Goal: Task Accomplishment & Management: Use online tool/utility

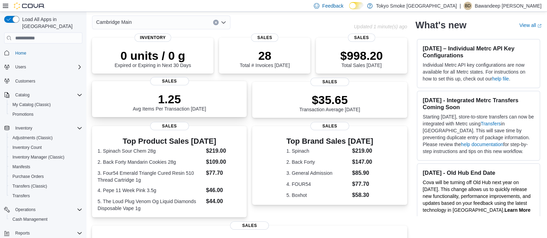
scroll to position [43, 0]
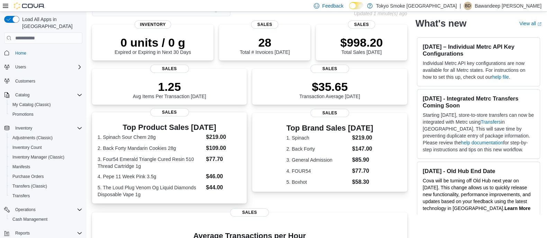
click at [195, 148] on dt "2. Back Forty Mandarin Cookies 28g" at bounding box center [151, 148] width 106 height 7
click at [21, 49] on span "Home" at bounding box center [20, 53] width 11 height 8
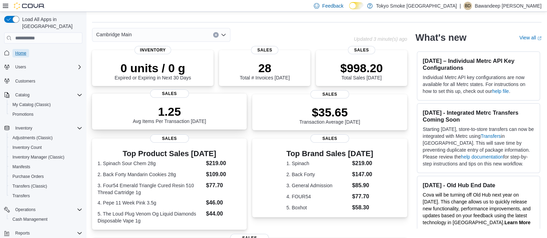
scroll to position [0, 0]
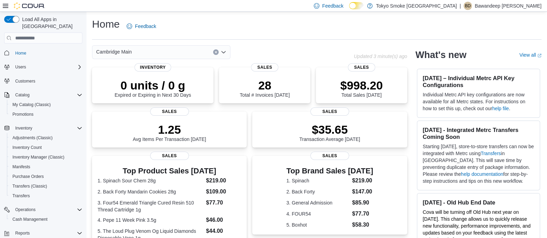
click at [316, 36] on div "Home Feedback" at bounding box center [317, 28] width 450 height 22
click at [244, 201] on div "Top Product Sales Today 1. Spinach Sour Chem 28g $219.00 2. Back Forty Mandarin…" at bounding box center [169, 200] width 155 height 91
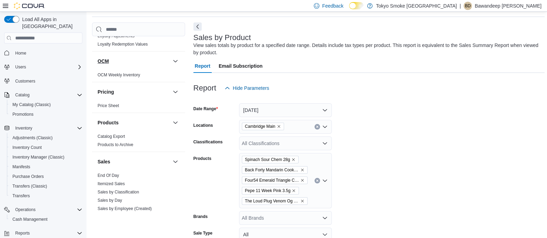
scroll to position [476, 0]
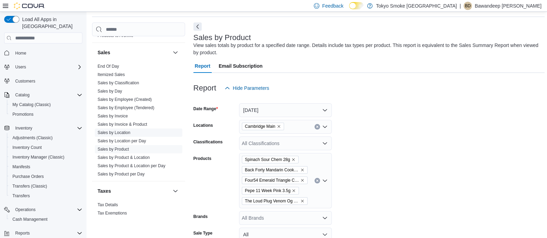
click at [119, 134] on span "Sales by Location" at bounding box center [114, 133] width 33 height 6
click at [124, 107] on link "Sales by Employee (Tendered)" at bounding box center [126, 108] width 57 height 5
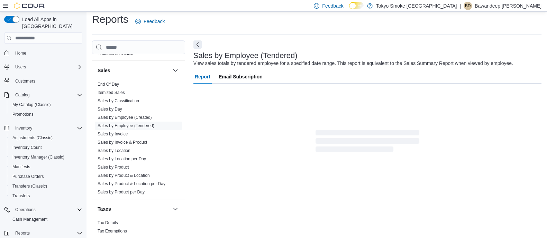
scroll to position [16, 0]
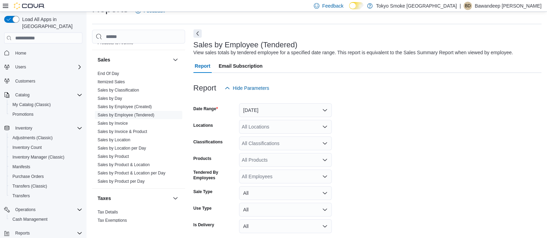
click at [199, 30] on button "Next" at bounding box center [197, 33] width 8 height 8
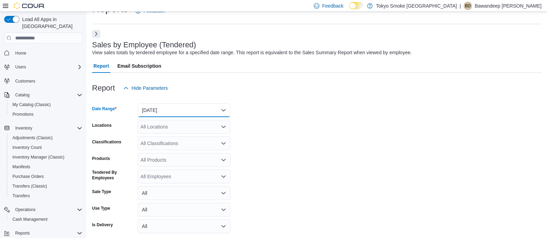
click at [193, 108] on button "Yesterday" at bounding box center [184, 110] width 93 height 14
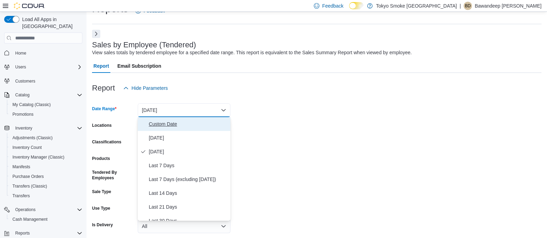
click at [188, 119] on button "Custom Date" at bounding box center [184, 124] width 93 height 14
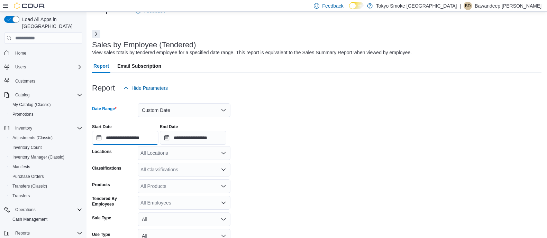
click at [154, 134] on input "**********" at bounding box center [125, 138] width 66 height 14
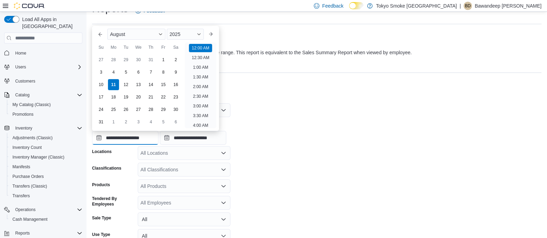
scroll to position [21, 0]
click at [102, 73] on div "3" at bounding box center [101, 72] width 12 height 12
type input "**********"
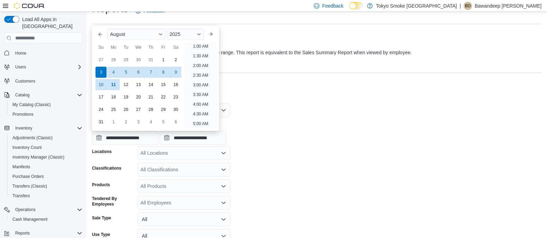
scroll to position [1, 0]
click at [302, 180] on form "**********" at bounding box center [317, 187] width 450 height 184
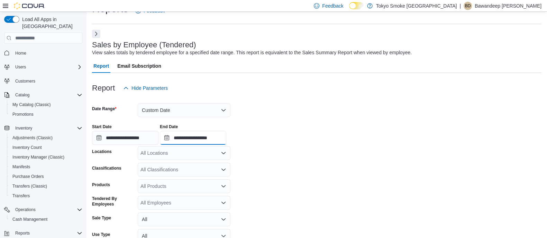
click at [203, 140] on input "**********" at bounding box center [193, 138] width 66 height 14
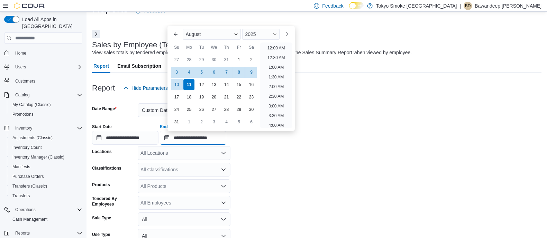
scroll to position [380, 0]
click at [253, 73] on div "9" at bounding box center [251, 72] width 12 height 12
type input "**********"
click at [319, 214] on form "**********" at bounding box center [317, 187] width 450 height 184
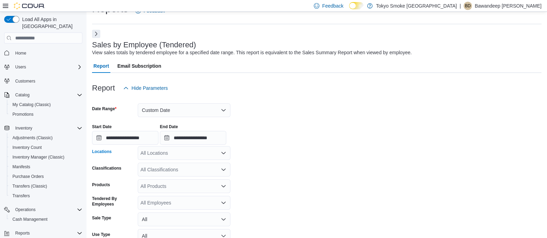
click at [187, 159] on div "All Locations" at bounding box center [184, 153] width 93 height 14
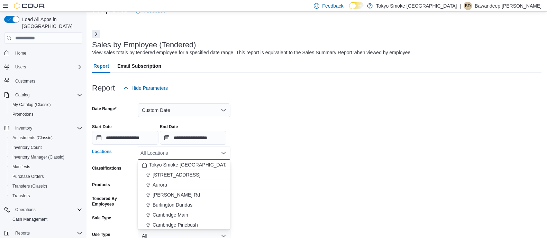
click at [185, 213] on span "Cambridge Main" at bounding box center [171, 215] width 36 height 7
click at [325, 184] on form "**********" at bounding box center [317, 187] width 450 height 184
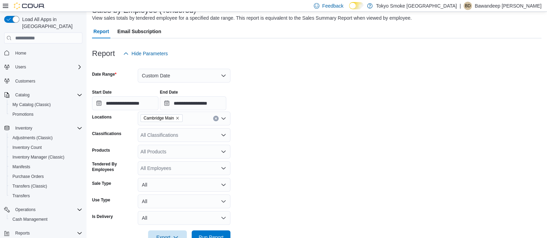
scroll to position [70, 0]
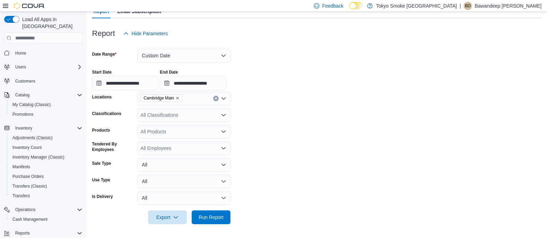
click at [216, 209] on div at bounding box center [317, 208] width 450 height 6
click at [216, 210] on form "**********" at bounding box center [317, 132] width 450 height 184
click at [216, 214] on span "Run Report" at bounding box center [211, 217] width 30 height 14
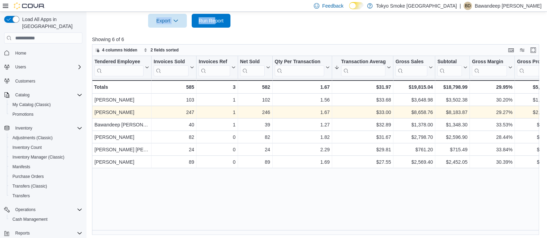
scroll to position [269, 0]
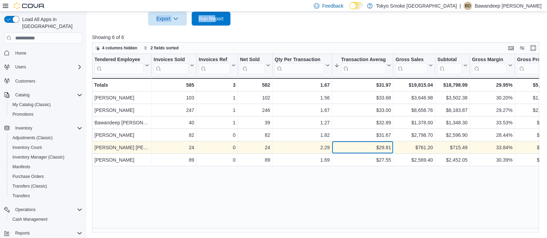
click at [389, 144] on div "$29.81" at bounding box center [362, 148] width 57 height 8
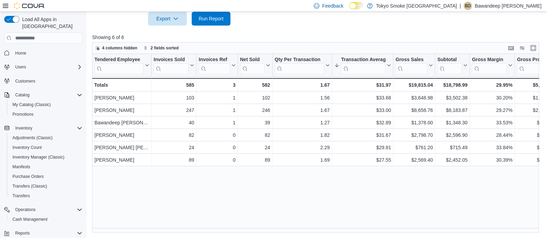
click at [400, 196] on div "Tendered Employee Click to view column header actions Invoices Sold Click to vi…" at bounding box center [318, 143] width 452 height 179
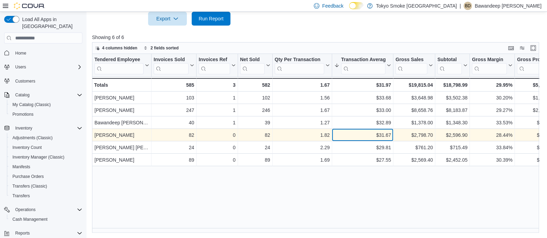
click at [385, 134] on div "$31.67" at bounding box center [362, 136] width 57 height 8
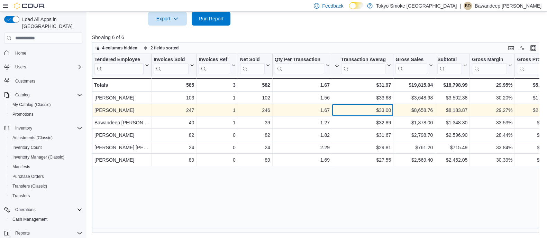
click at [385, 113] on div "$33.00" at bounding box center [362, 111] width 57 height 8
click at [385, 105] on div "$33.00 - Transaction Average, column 6, row 2" at bounding box center [362, 111] width 61 height 12
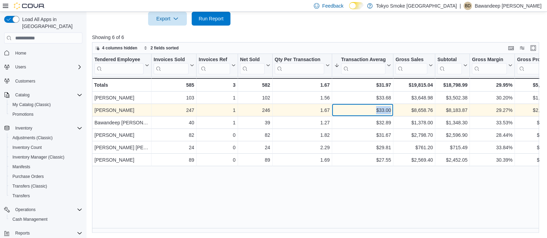
click at [385, 105] on div "$33.00 - Transaction Average, column 6, row 2" at bounding box center [362, 111] width 61 height 12
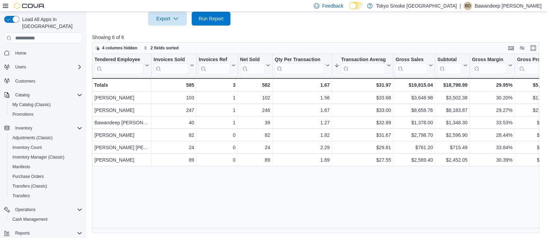
click at [408, 171] on div "Tendered Employee Click to view column header actions Invoices Sold Click to vi…" at bounding box center [318, 143] width 452 height 179
click at [22, 51] on span "Home" at bounding box center [20, 54] width 11 height 6
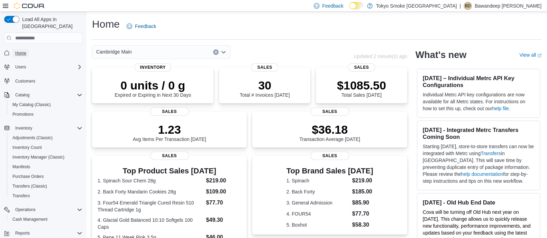
scroll to position [163, 0]
